Goal: Check status: Check status

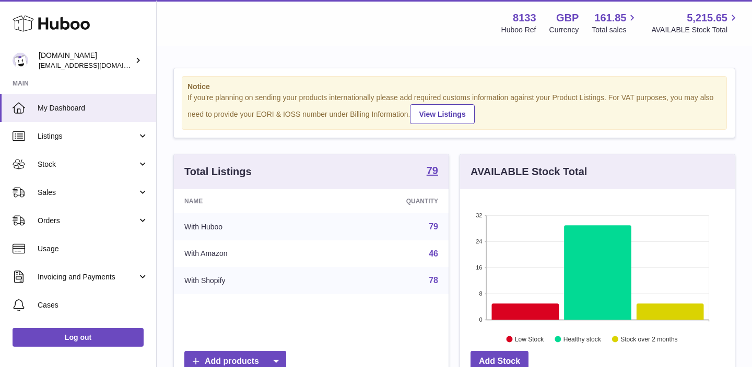
scroll to position [163, 275]
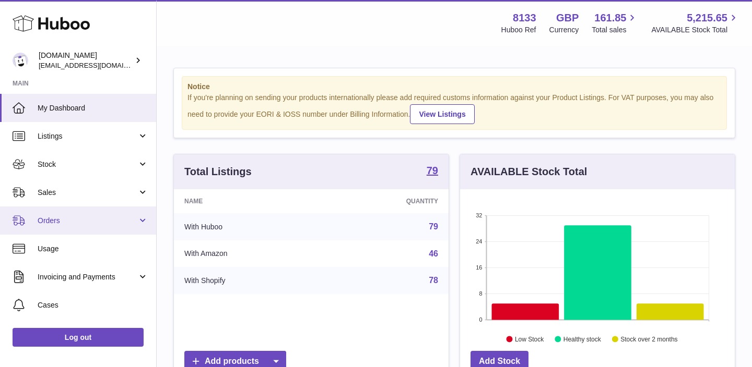
click at [121, 227] on link "Orders" at bounding box center [78, 221] width 156 height 28
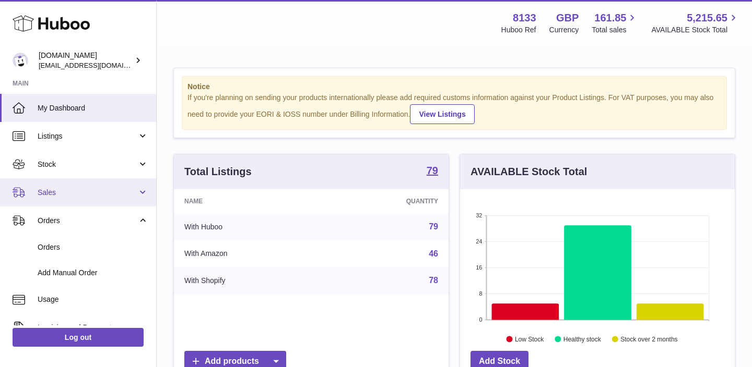
click at [79, 187] on link "Sales" at bounding box center [78, 193] width 156 height 28
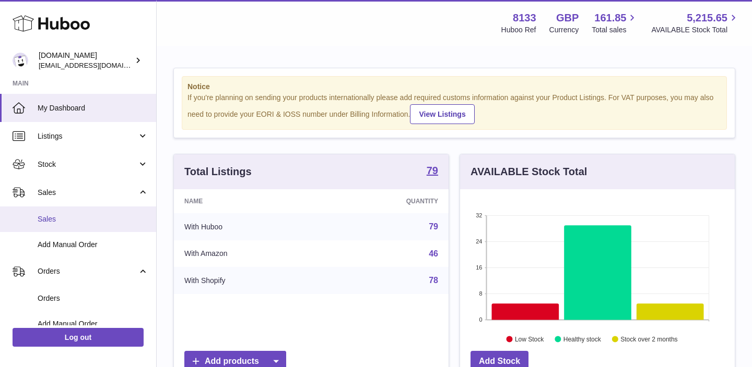
click at [72, 221] on span "Sales" at bounding box center [93, 220] width 111 height 10
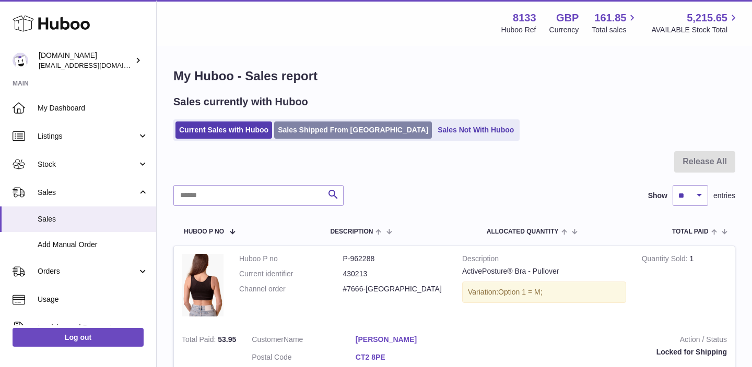
click at [329, 131] on link "Sales Shipped From Huboo" at bounding box center [353, 130] width 158 height 17
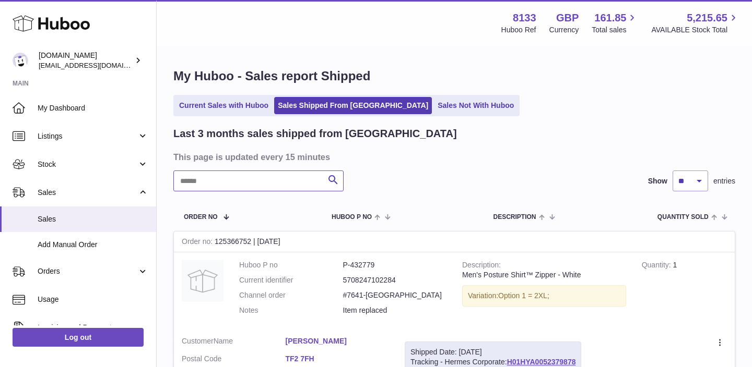
click at [276, 189] on input "text" at bounding box center [258, 181] width 170 height 21
paste input "******"
type input "******"
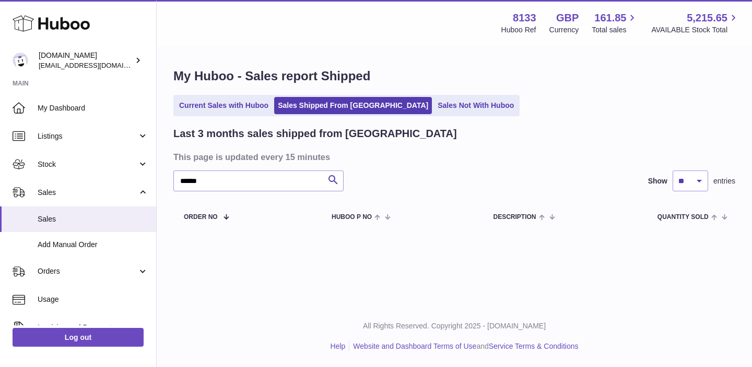
click at [244, 193] on div "Last 3 months sales shipped from [GEOGRAPHIC_DATA] This page is updated every 1…" at bounding box center [454, 179] width 562 height 104
click at [244, 183] on input "******" at bounding box center [258, 181] width 170 height 21
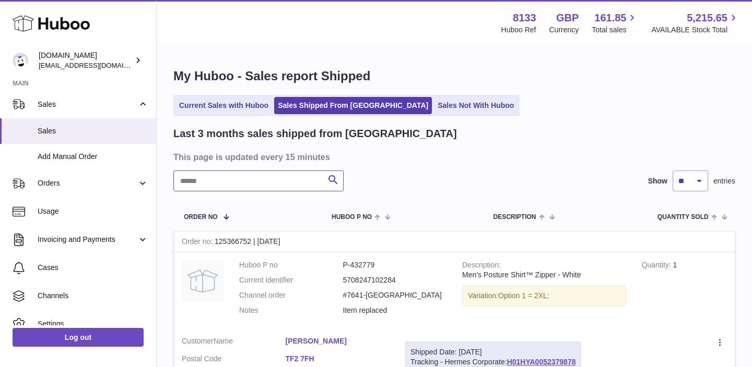
scroll to position [89, 0]
click at [119, 181] on span "Orders" at bounding box center [88, 182] width 100 height 10
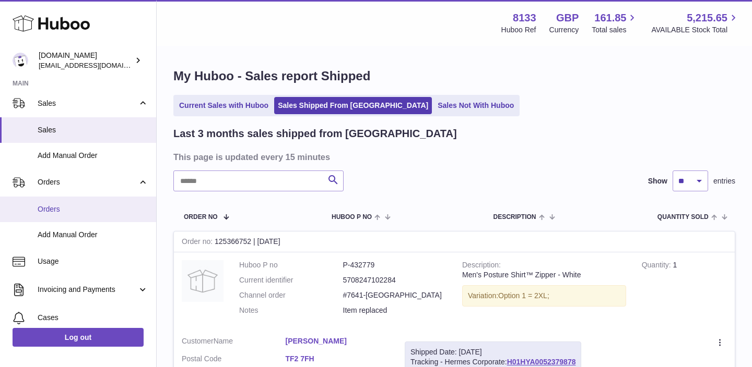
click at [79, 210] on span "Orders" at bounding box center [93, 210] width 111 height 10
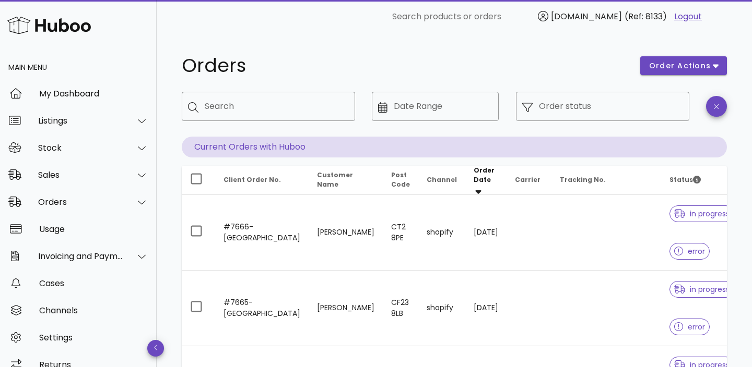
click at [453, 122] on div "​ Date Range" at bounding box center [435, 114] width 127 height 45
click at [443, 110] on input "Date Range" at bounding box center [443, 106] width 99 height 17
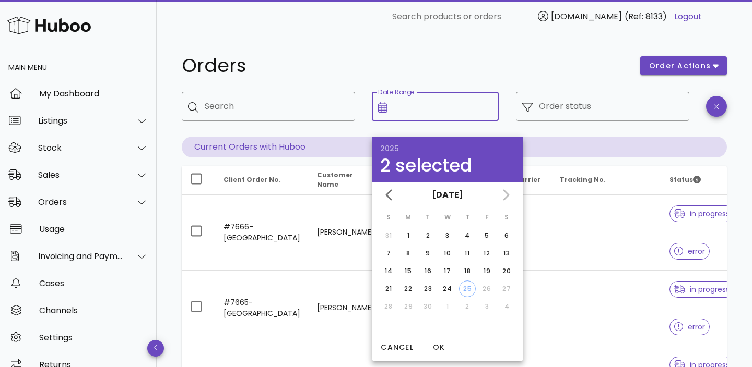
click at [423, 77] on div "Orders" at bounding box center [404, 65] width 458 height 31
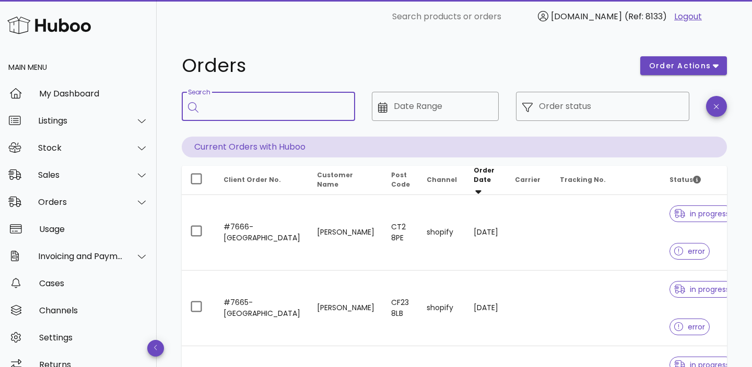
click at [282, 107] on input "Search" at bounding box center [276, 106] width 142 height 17
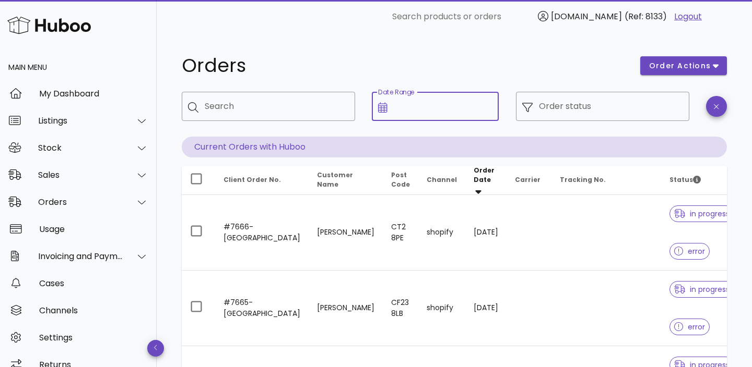
click at [451, 113] on input "Date Range" at bounding box center [443, 106] width 99 height 17
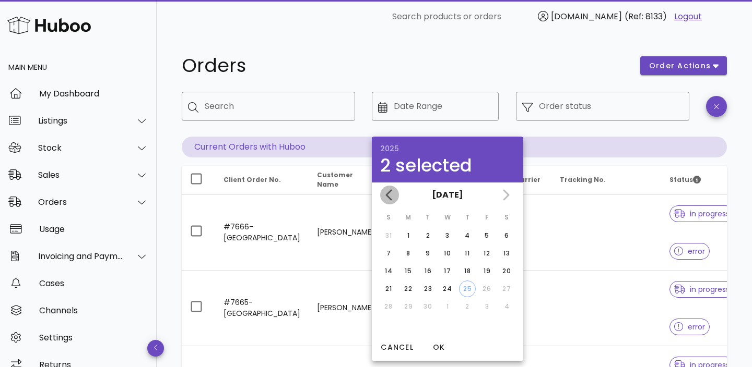
click at [384, 199] on icon "Previous month" at bounding box center [389, 195] width 13 height 13
click at [384, 199] on div "July 2025 June 2025" at bounding box center [447, 195] width 151 height 25
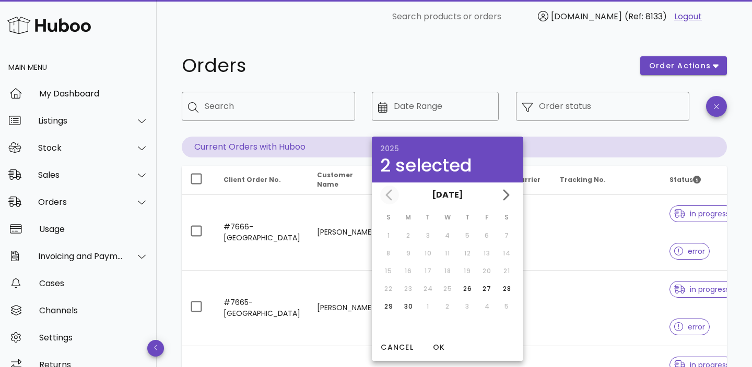
click at [384, 199] on div "June 2025" at bounding box center [447, 195] width 151 height 25
click at [388, 196] on div "June 2025" at bounding box center [447, 195] width 151 height 25
click at [438, 190] on button "June 2025" at bounding box center [448, 195] width 40 height 21
click at [400, 59] on h1 "Orders" at bounding box center [405, 65] width 446 height 19
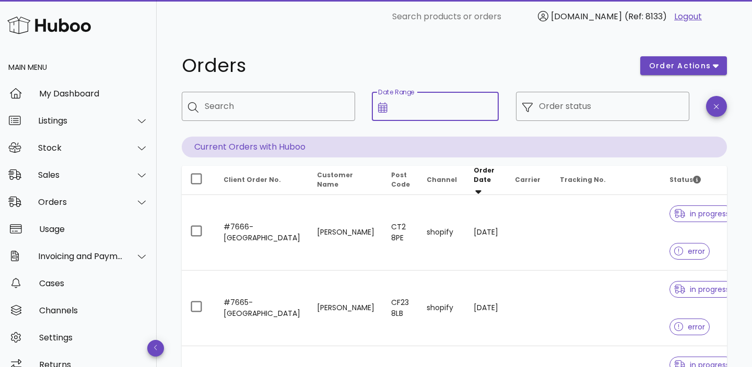
click at [396, 103] on input "Date Range" at bounding box center [443, 106] width 99 height 17
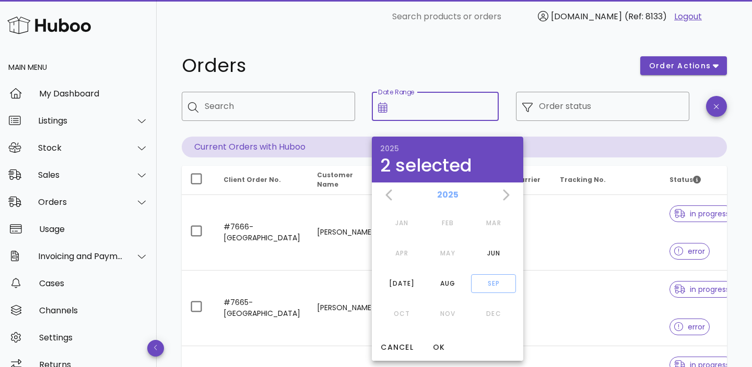
click at [448, 199] on button "2025" at bounding box center [448, 195] width 30 height 21
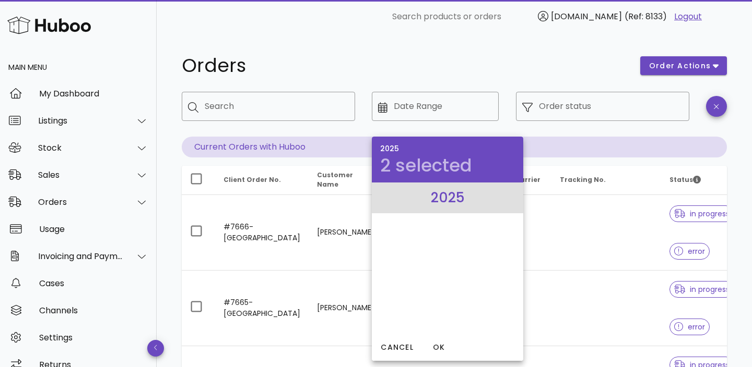
click at [436, 199] on li "2025" at bounding box center [447, 198] width 151 height 31
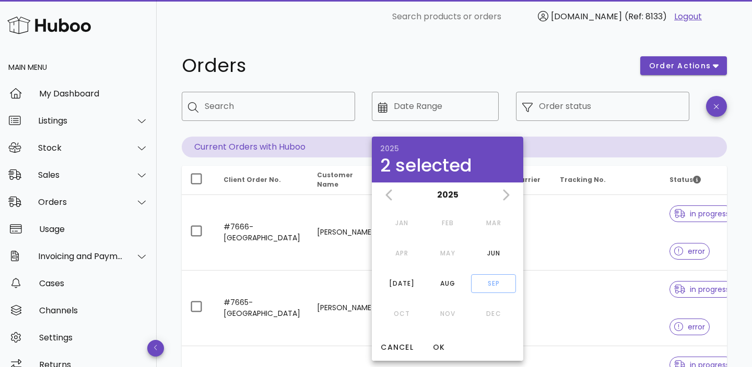
click at [438, 87] on div "​ Date Range" at bounding box center [434, 114] width 139 height 57
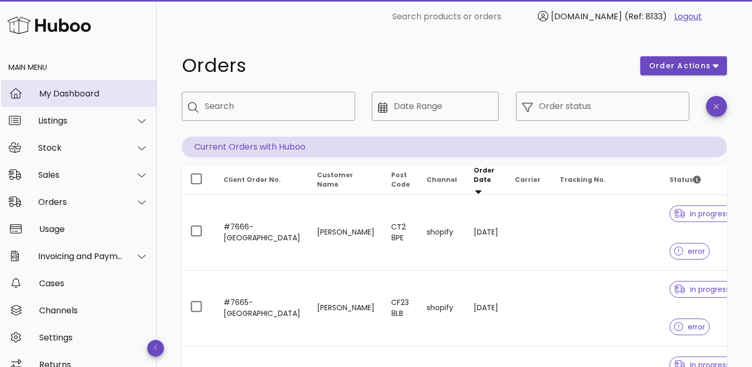
click at [59, 88] on div "My Dashboard" at bounding box center [93, 93] width 109 height 22
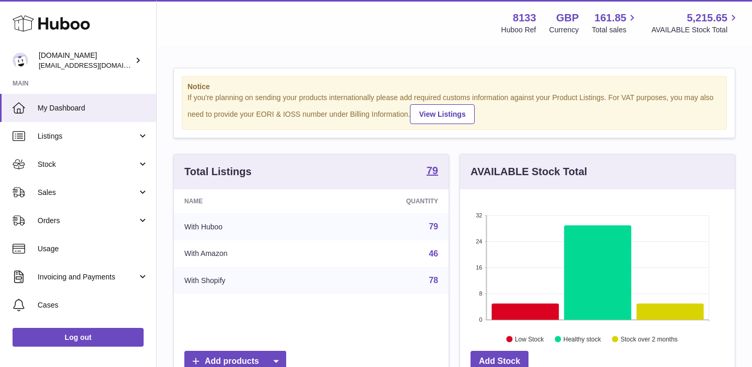
scroll to position [163, 275]
